Goal: Task Accomplishment & Management: Use online tool/utility

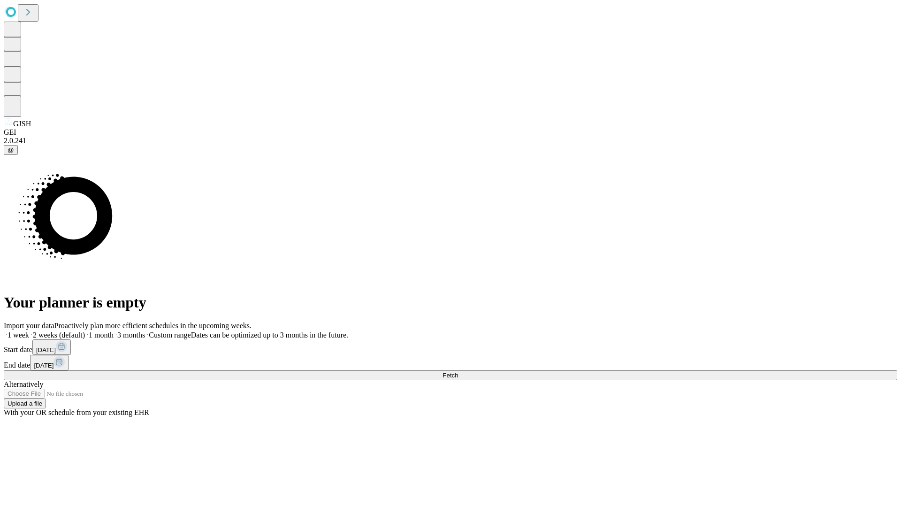
click at [458, 372] on span "Fetch" at bounding box center [449, 375] width 15 height 7
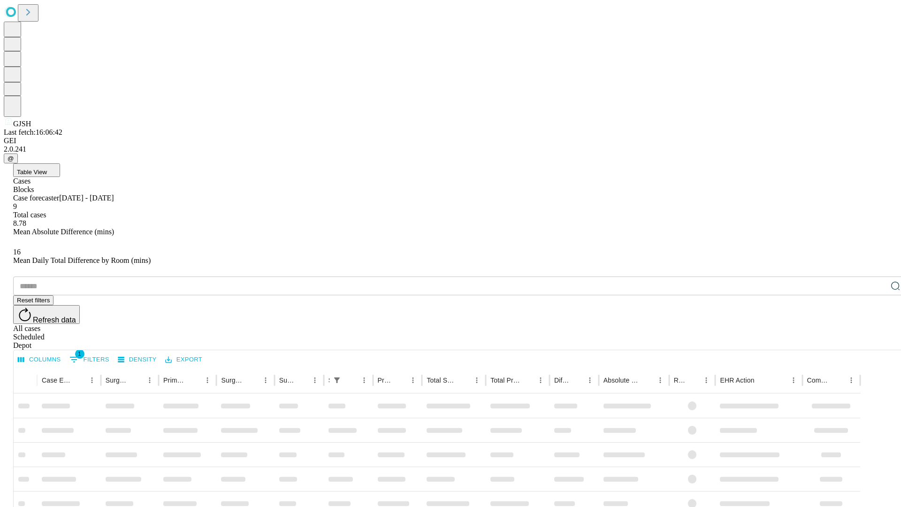
click at [47, 168] on span "Table View" at bounding box center [32, 171] width 30 height 7
